Goal: Answer question/provide support

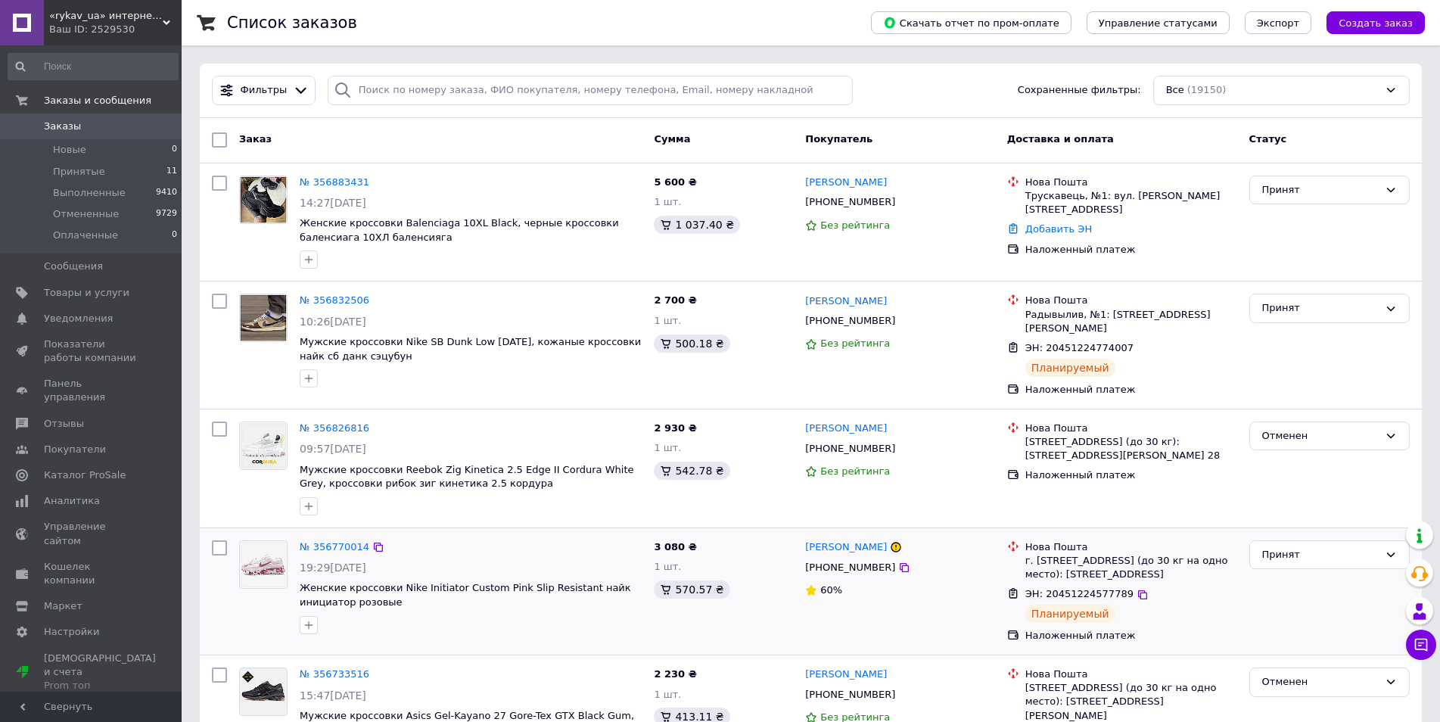
click at [1404, 630] on div "Принят" at bounding box center [1330, 591] width 173 height 114
click at [1411, 637] on button "Чат с покупателем" at bounding box center [1421, 645] width 30 height 30
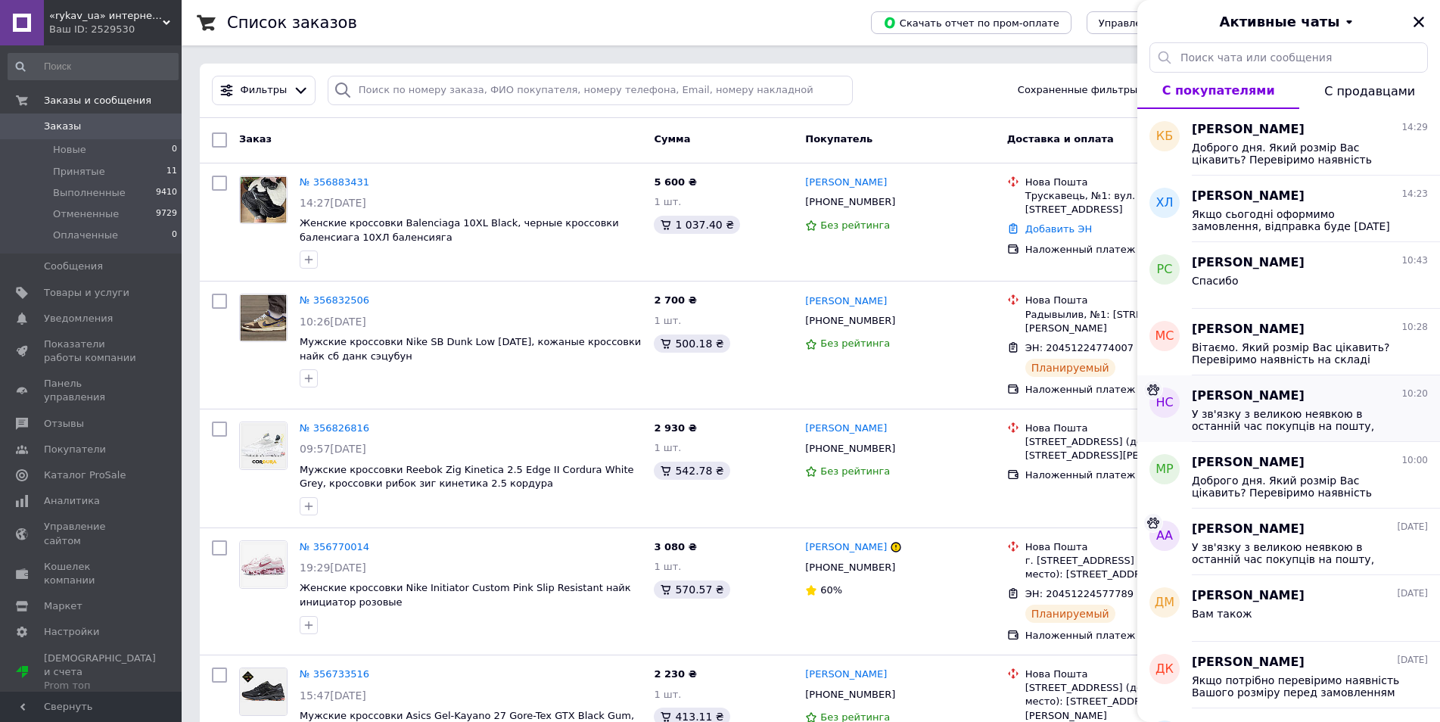
click at [1299, 415] on span "У зв'язку з великою неявкою в останній час покупців на пошту, зараз посилки від…" at bounding box center [1299, 420] width 215 height 24
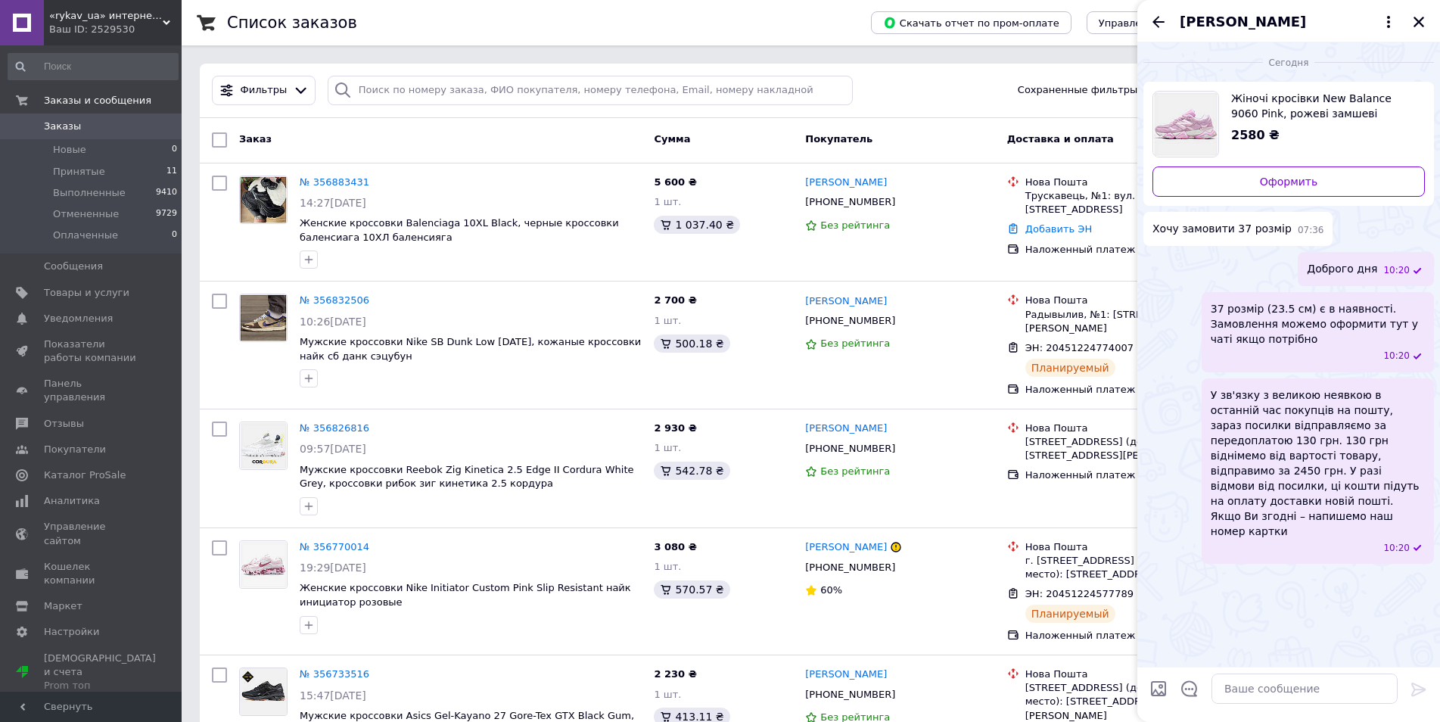
click at [1257, 29] on span "[PERSON_NAME]" at bounding box center [1243, 22] width 126 height 20
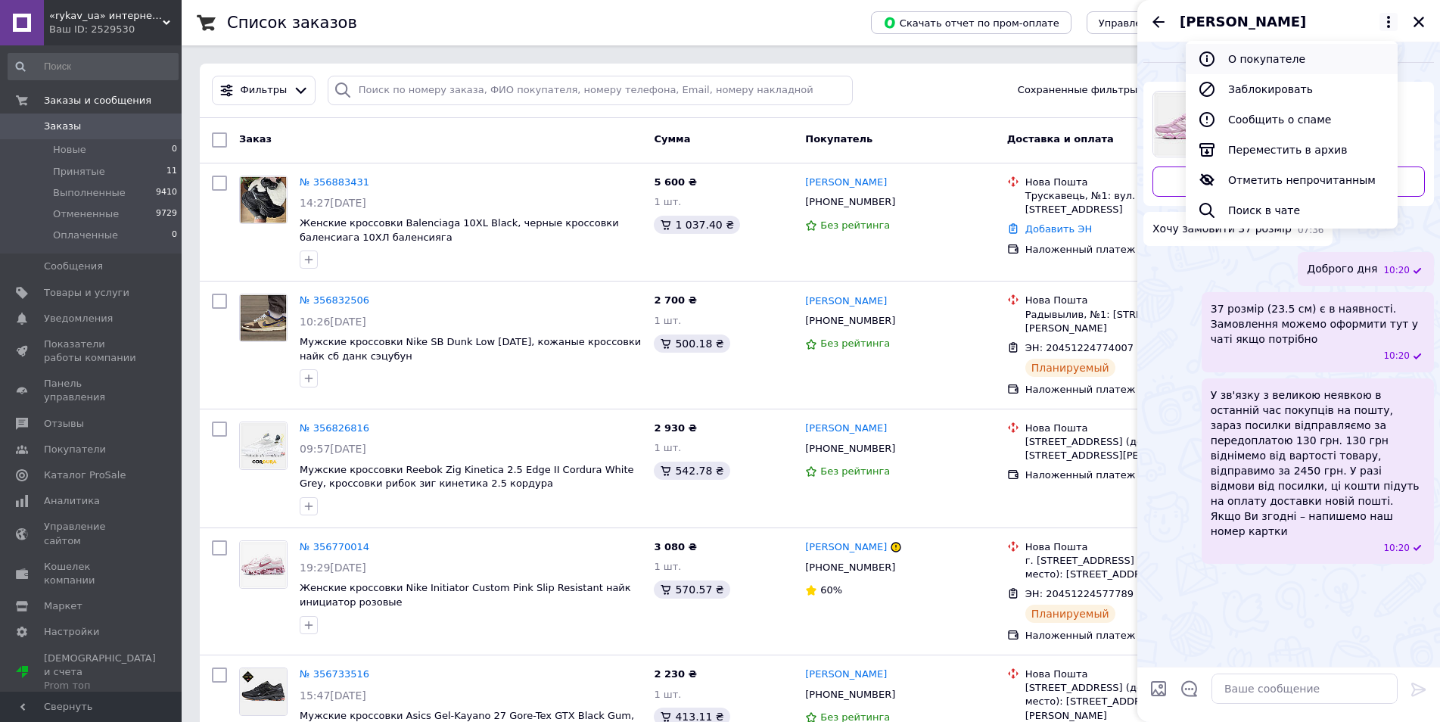
click at [1262, 47] on button "О покупателе" at bounding box center [1292, 59] width 212 height 30
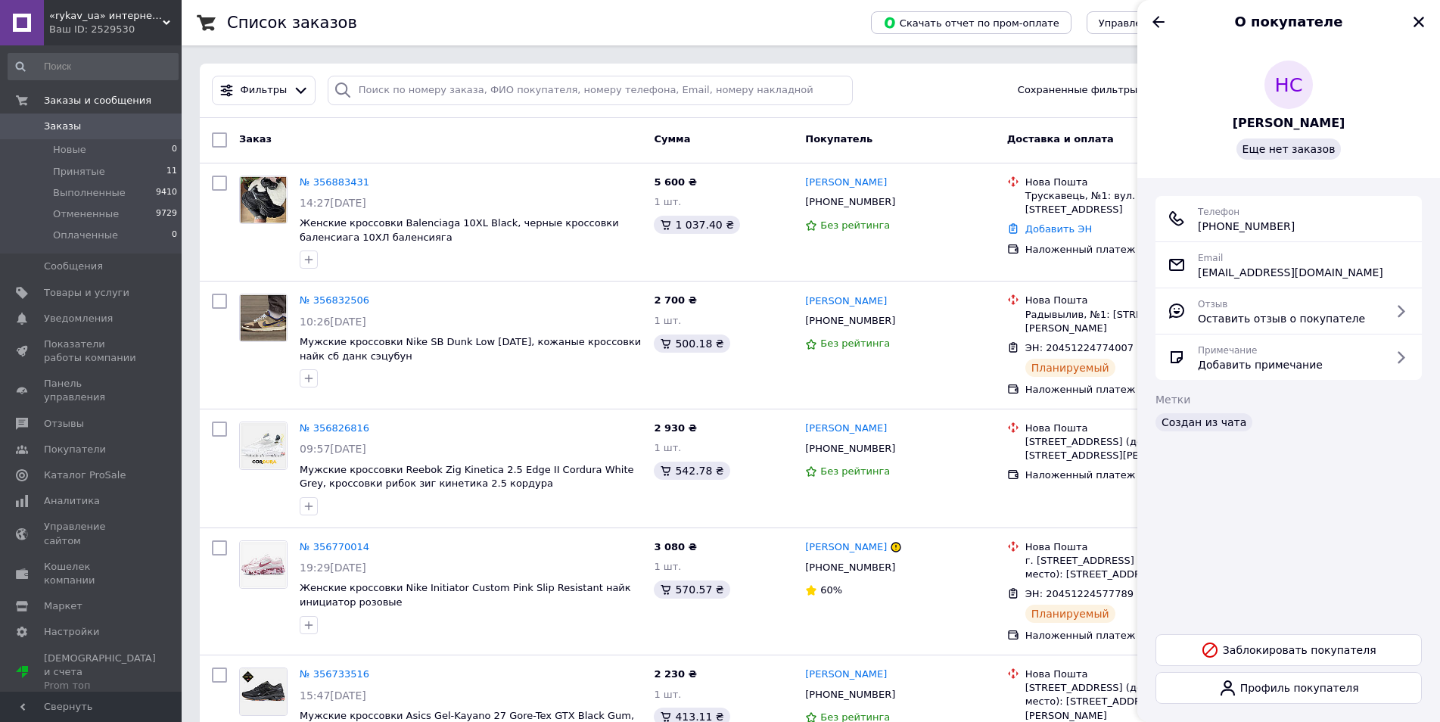
drag, startPoint x: 1310, startPoint y: 234, endPoint x: 1205, endPoint y: 231, distance: 104.5
click at [1205, 231] on div "Телефон [PHONE_NUMBER]" at bounding box center [1289, 218] width 266 height 45
copy span "[PHONE_NUMBER]"
click at [1414, 16] on icon "Закрыть" at bounding box center [1419, 22] width 14 height 14
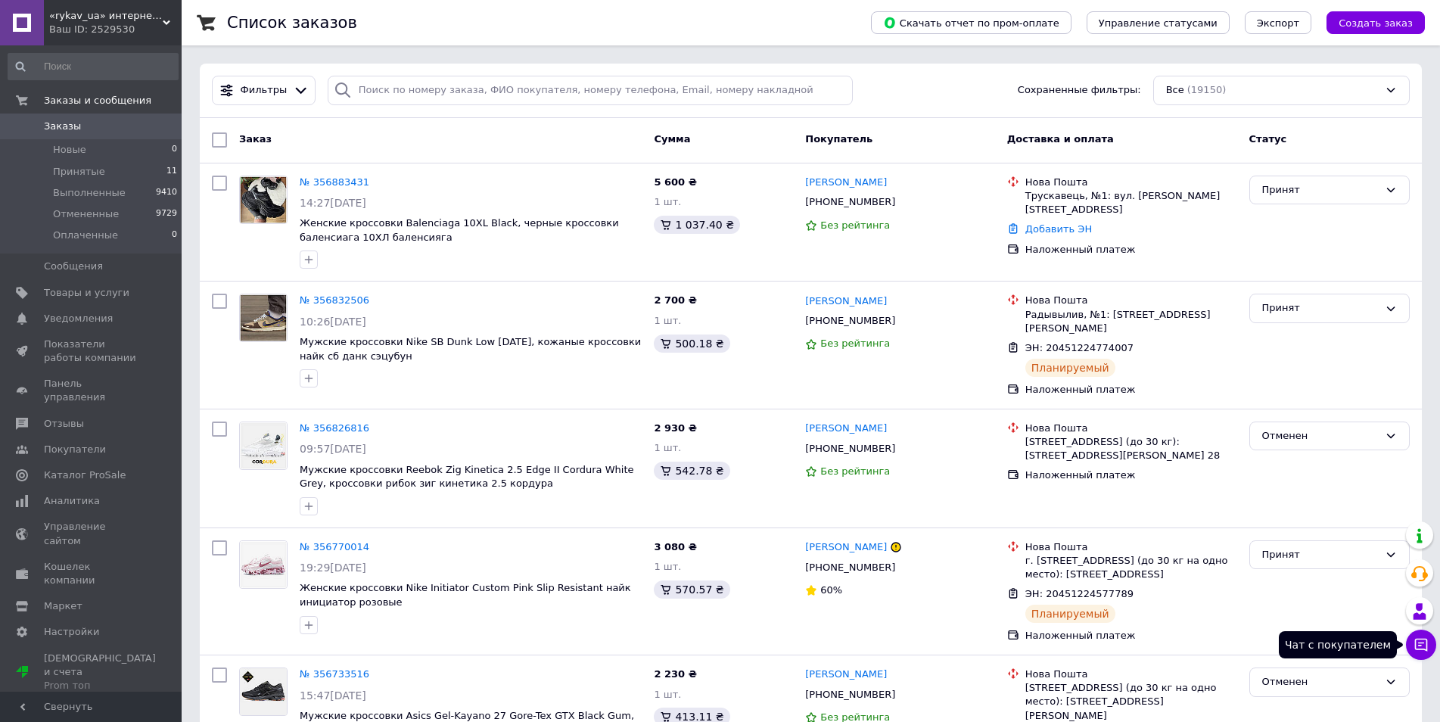
click at [1418, 641] on icon at bounding box center [1421, 644] width 15 height 15
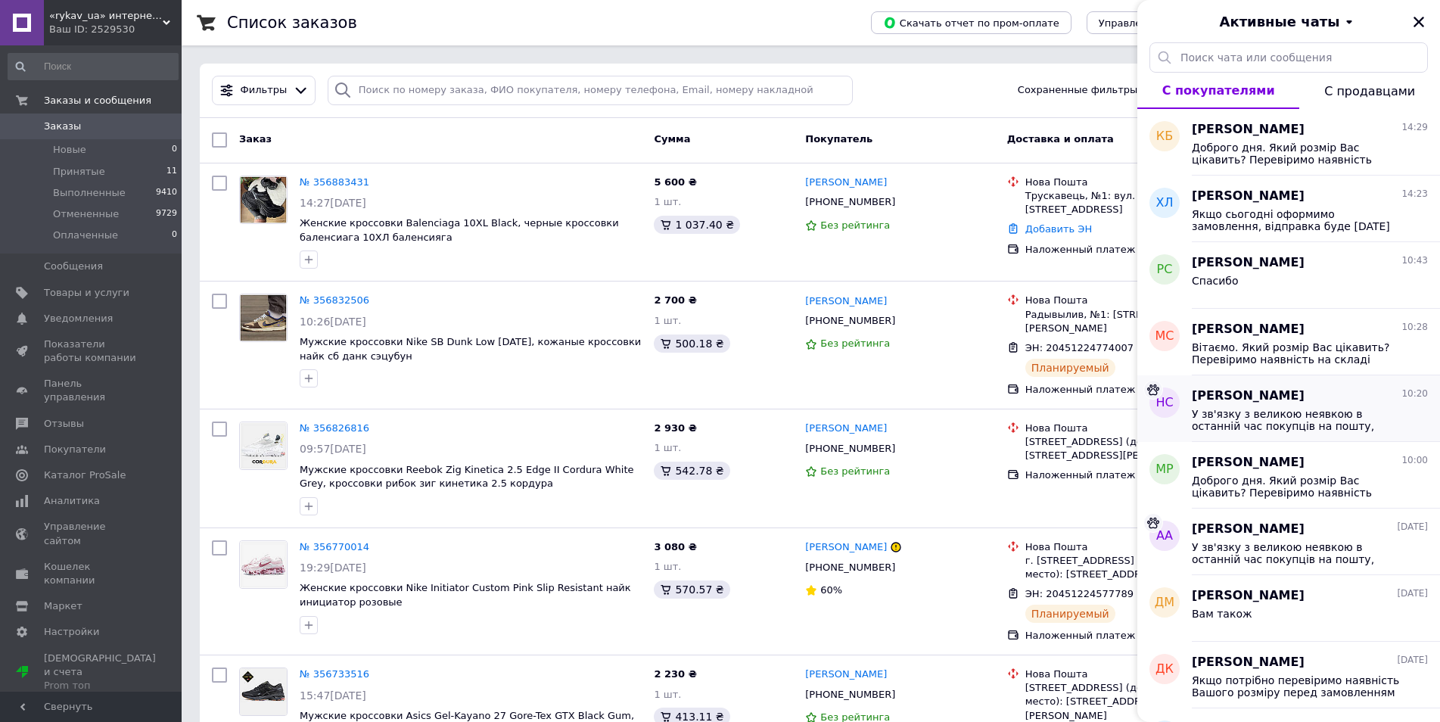
click at [1250, 405] on div "У зв'язку з великою неявкою в останній час покупців на пошту, зараз посилки від…" at bounding box center [1310, 418] width 236 height 27
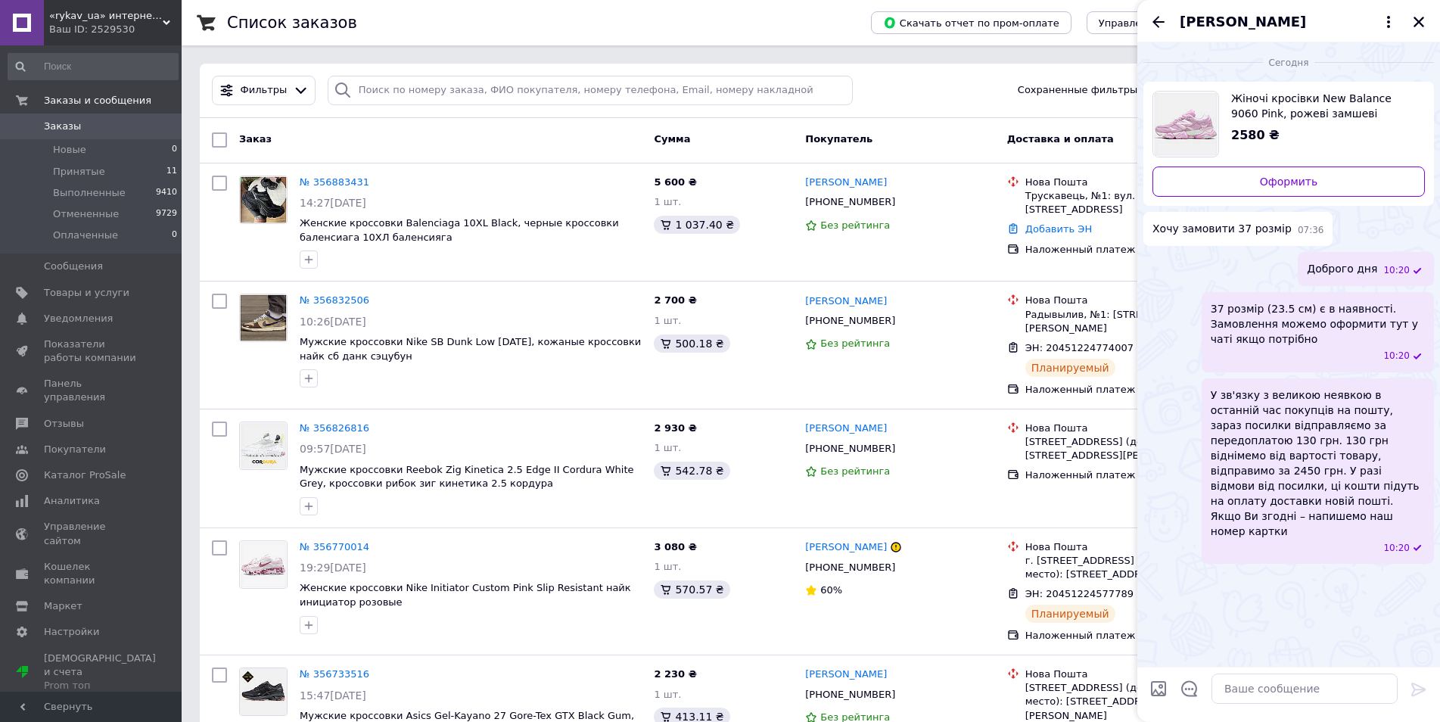
click at [1247, 22] on span "[PERSON_NAME]" at bounding box center [1243, 22] width 126 height 20
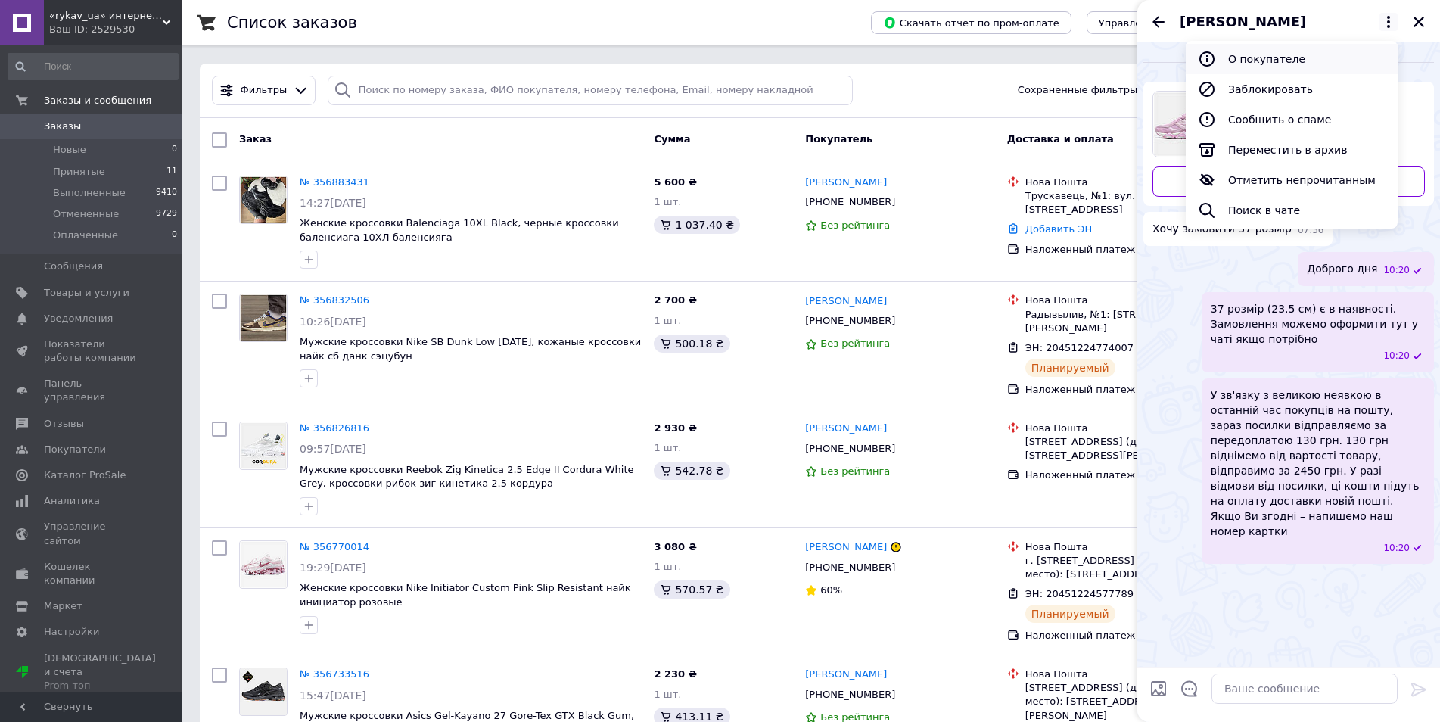
click at [1249, 50] on button "О покупателе" at bounding box center [1292, 59] width 212 height 30
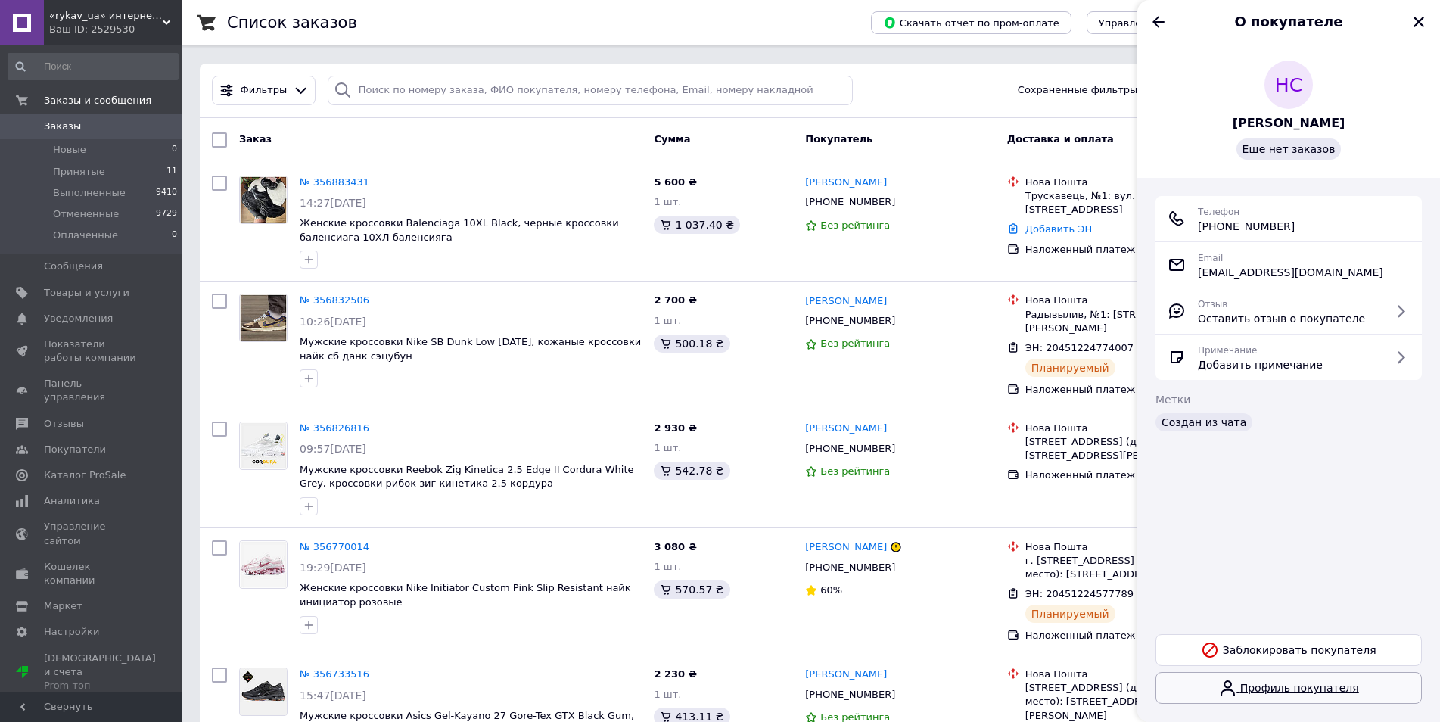
click at [1265, 689] on link "Профиль покупателя" at bounding box center [1289, 688] width 266 height 32
click at [1155, 22] on icon "Назад" at bounding box center [1159, 21] width 12 height 11
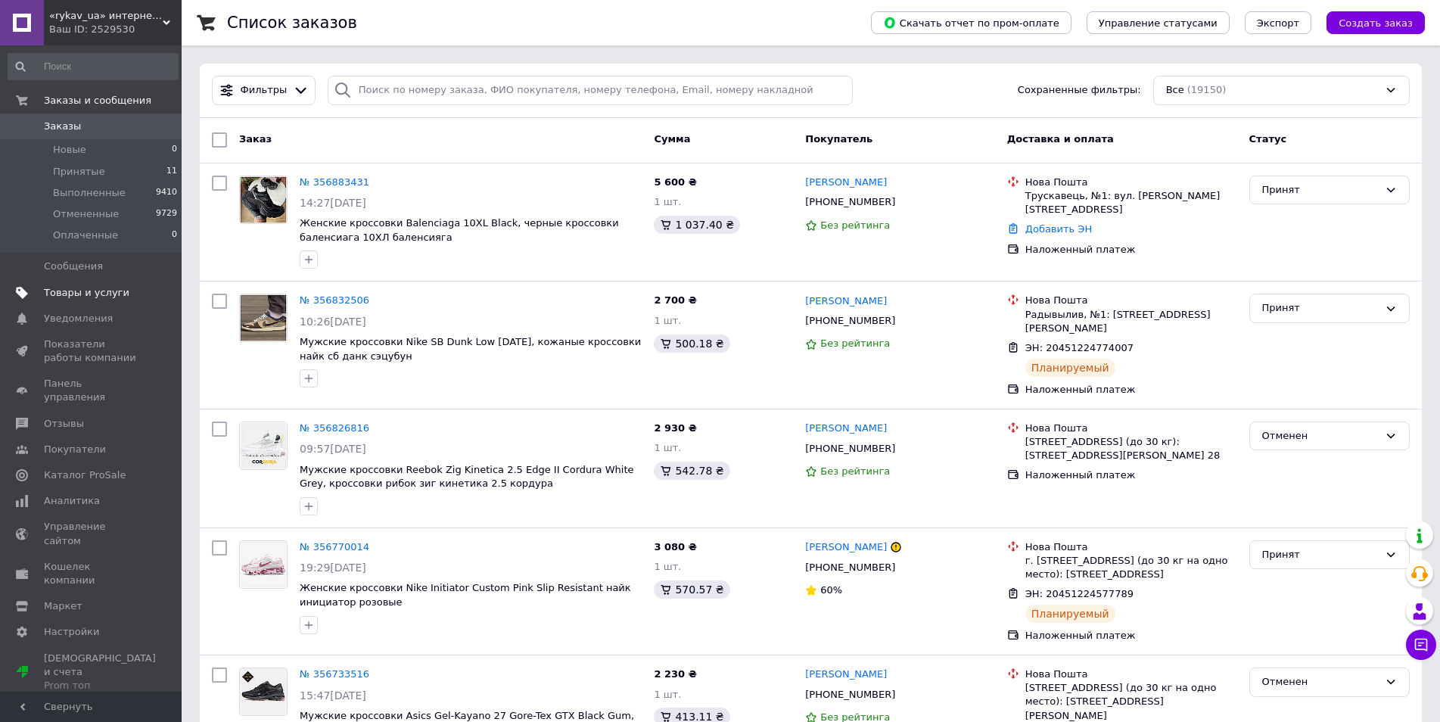
click at [125, 294] on span "Товары и услуги" at bounding box center [92, 293] width 96 height 14
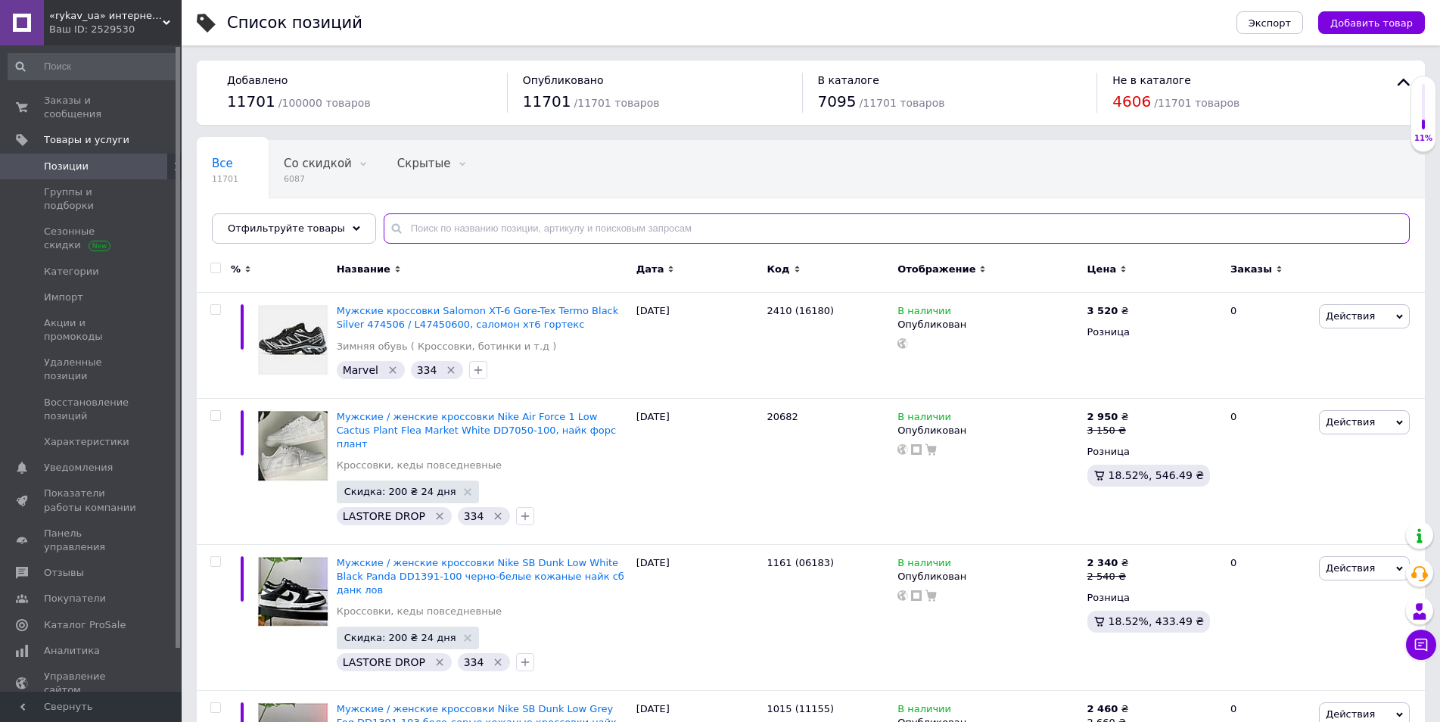
click at [592, 223] on input "text" at bounding box center [897, 228] width 1026 height 30
paste input "19306"
type input "19306"
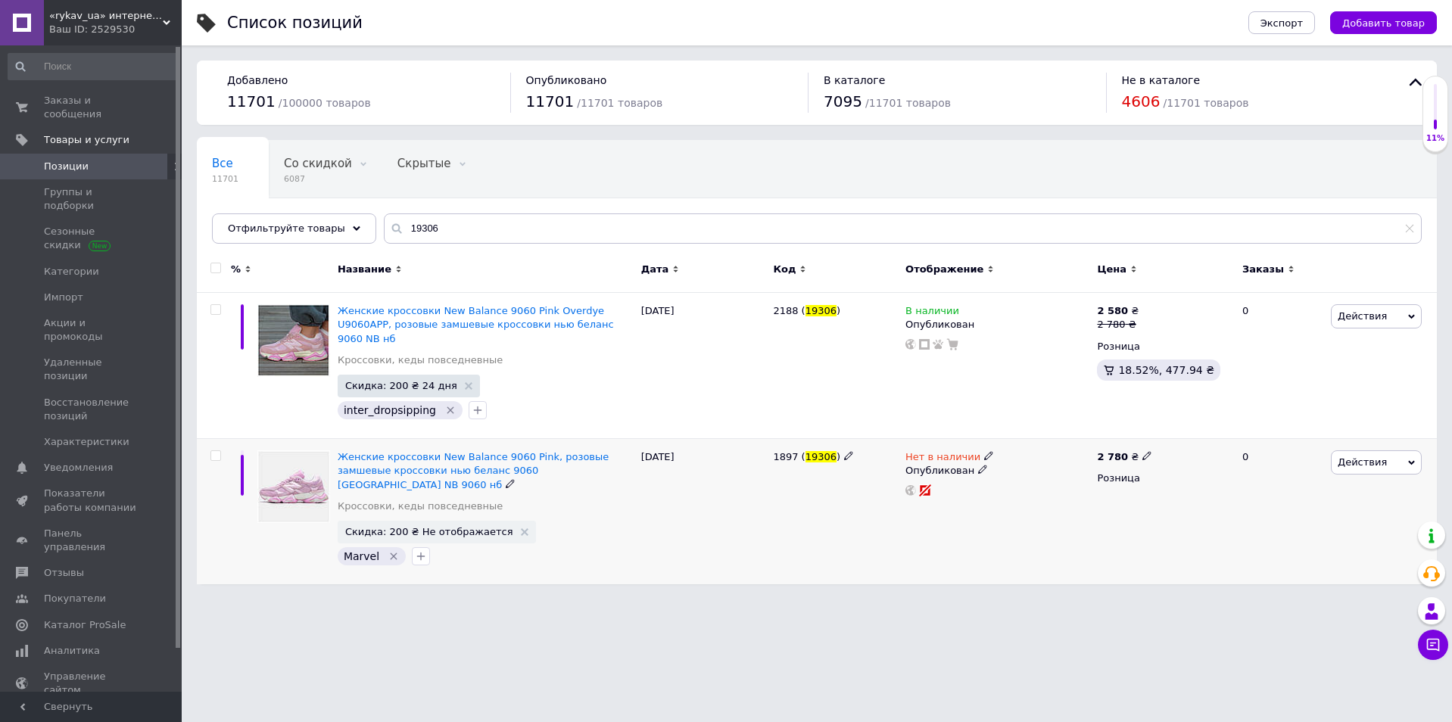
click at [962, 451] on span "Нет в наличии" at bounding box center [942, 459] width 75 height 16
click at [1036, 458] on li "В наличии" at bounding box center [1070, 468] width 144 height 21
click at [671, 600] on html "«rykav_ua» интернет магазин одежды и обуви Ваш ID: 2529530 Сайт «rykav_ua» инте…" at bounding box center [726, 300] width 1452 height 600
click at [113, 96] on span "Заказы и сообщения" at bounding box center [92, 107] width 96 height 27
